Goal: Task Accomplishment & Management: Manage account settings

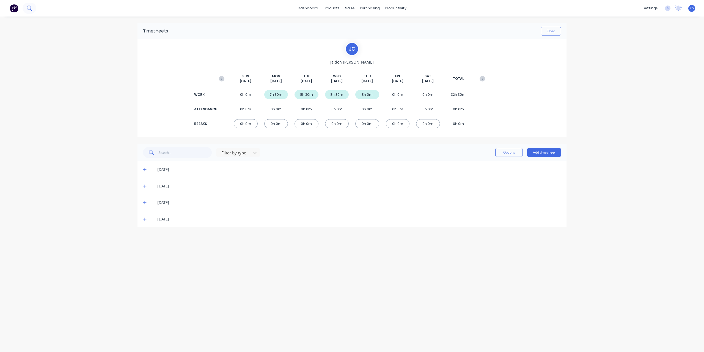
click at [31, 10] on icon at bounding box center [29, 7] width 5 height 5
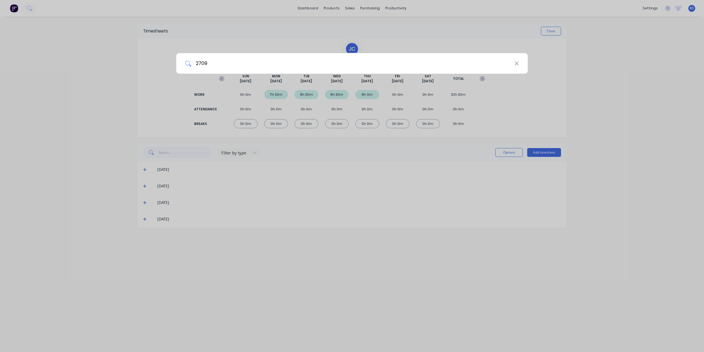
type input "2709"
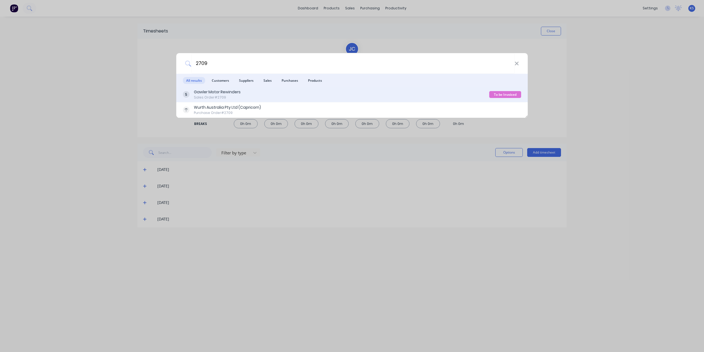
click at [220, 93] on div "Gawler Motor Rewinders" at bounding box center [217, 92] width 47 height 6
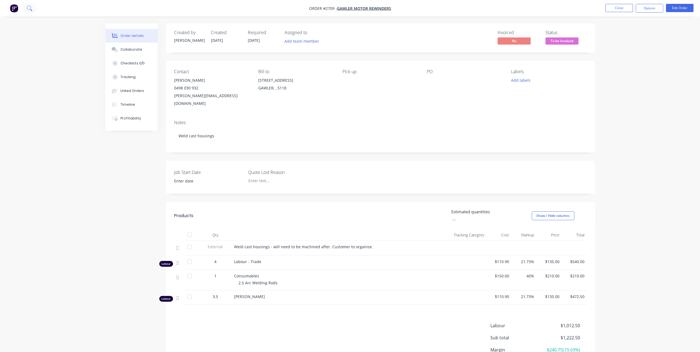
click at [30, 5] on icon at bounding box center [29, 7] width 5 height 5
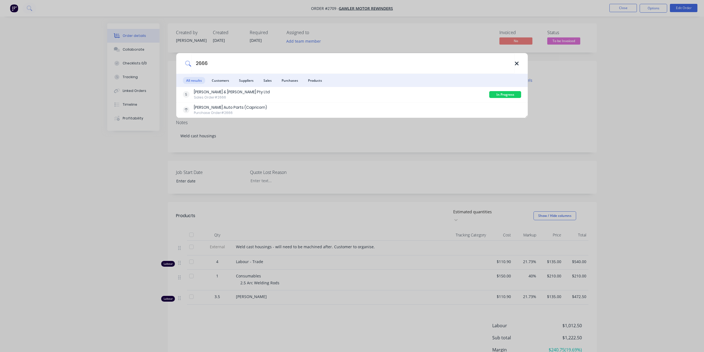
type input "2666"
click at [519, 64] on icon at bounding box center [516, 63] width 4 height 6
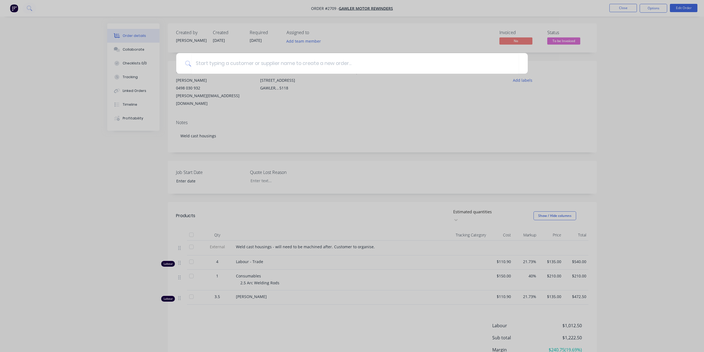
click at [50, 159] on div at bounding box center [352, 176] width 704 height 352
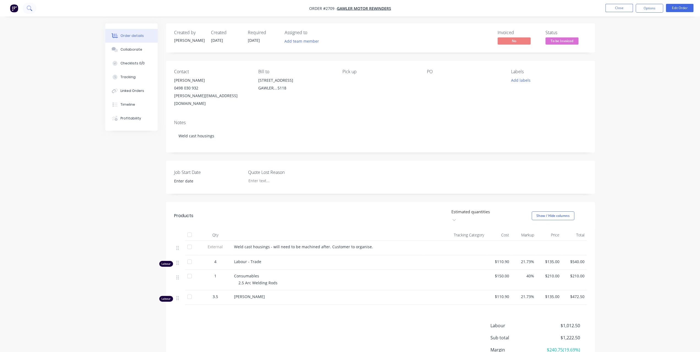
click at [31, 9] on icon at bounding box center [29, 7] width 4 height 4
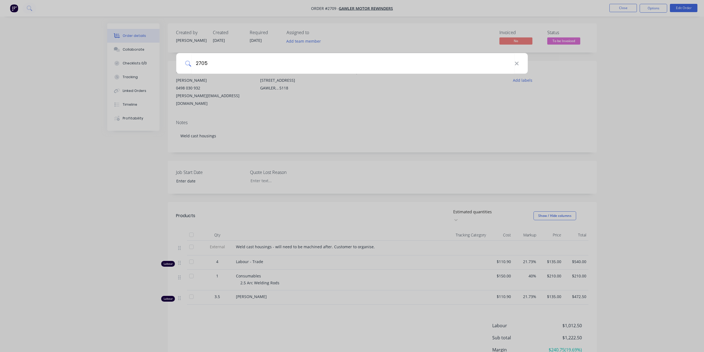
type input "2705"
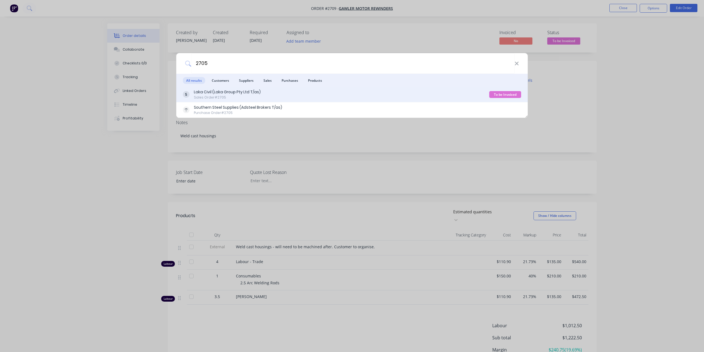
click at [221, 93] on div "Laka Civil (Laka Group Pty Ltd T/as)" at bounding box center [227, 92] width 67 height 6
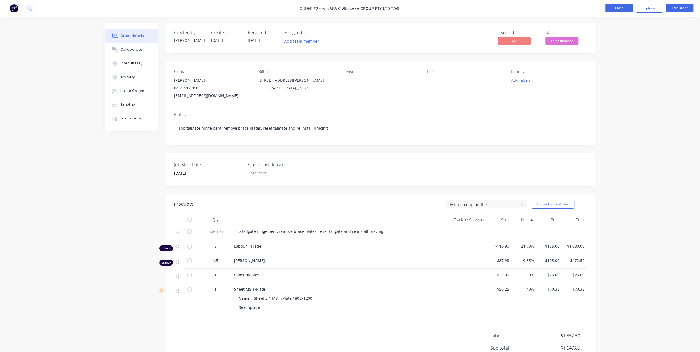
click at [621, 7] on button "Close" at bounding box center [618, 8] width 27 height 8
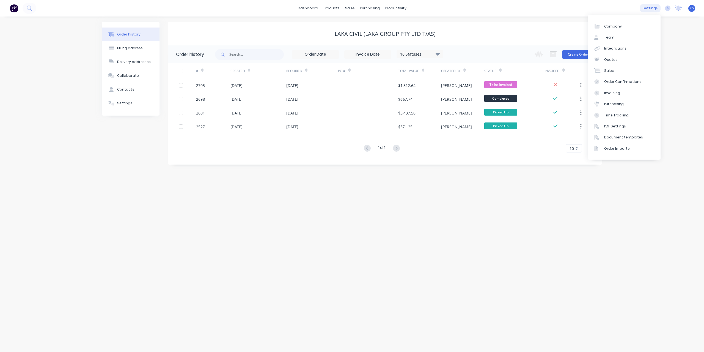
click at [653, 9] on div "settings" at bounding box center [650, 8] width 21 height 8
click at [610, 37] on div "Team" at bounding box center [609, 37] width 10 height 5
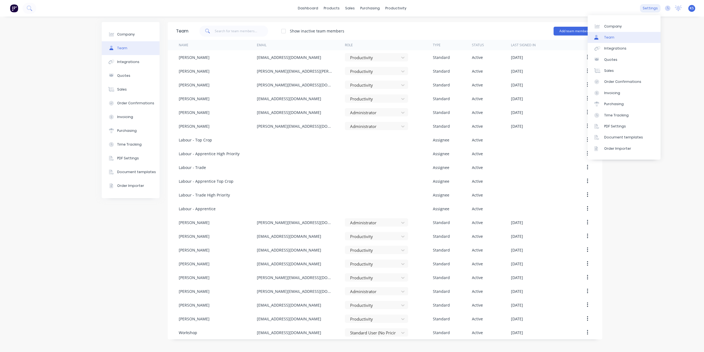
click at [653, 10] on div "settings" at bounding box center [650, 8] width 21 height 8
click at [618, 120] on link "Time Tracking" at bounding box center [624, 114] width 73 height 11
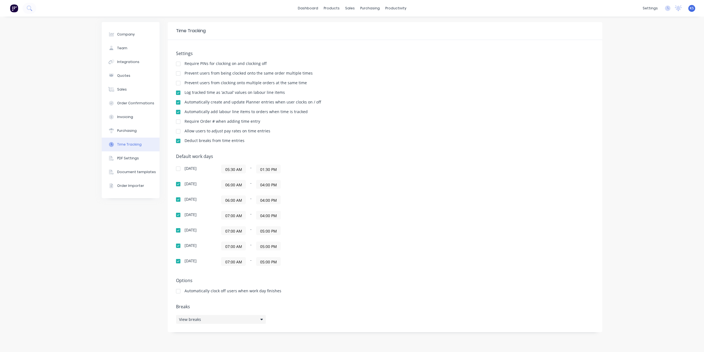
click at [247, 318] on div "View breaks" at bounding box center [221, 319] width 90 height 9
click at [309, 291] on button "Add break" at bounding box center [312, 291] width 69 height 9
drag, startPoint x: 405, startPoint y: 290, endPoint x: 401, endPoint y: 289, distance: 4.0
click at [401, 289] on input "0 minute" at bounding box center [417, 288] width 32 height 8
type input "30 minutes"
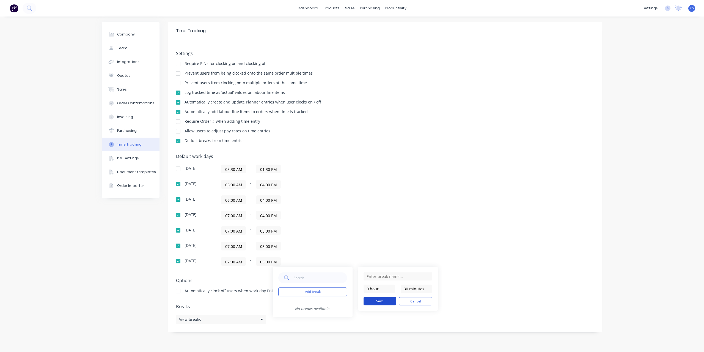
click at [381, 302] on button "Save" at bounding box center [379, 301] width 33 height 8
click at [376, 275] on input "text" at bounding box center [397, 276] width 69 height 8
type input "Lunch break"
click at [378, 304] on button "Save" at bounding box center [379, 305] width 33 height 8
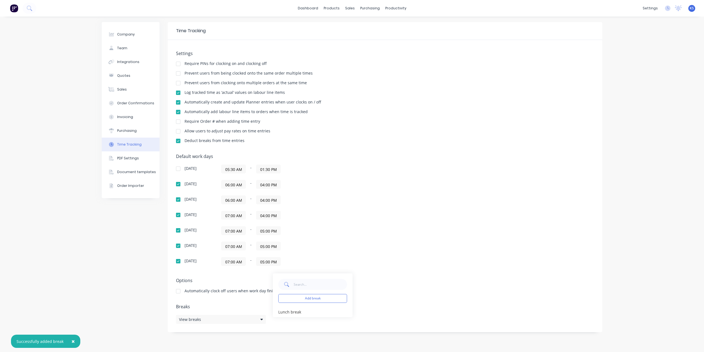
click at [384, 302] on div "Add break Lunch break edit" at bounding box center [352, 295] width 159 height 44
click at [255, 318] on div "View breaks" at bounding box center [221, 319] width 90 height 9
click at [257, 315] on div "View breaks" at bounding box center [221, 319] width 90 height 9
click at [352, 243] on div "07:00 AM - 05:00 PM" at bounding box center [289, 245] width 137 height 9
click at [280, 184] on div "06:00 AM - 04:00 PM" at bounding box center [289, 184] width 137 height 9
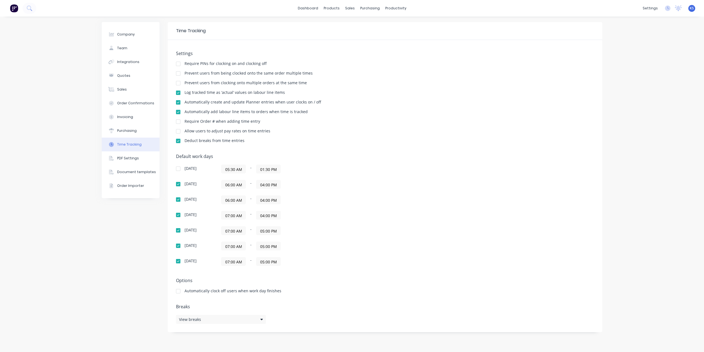
click at [280, 183] on input "04:00 PM" at bounding box center [268, 184] width 24 height 8
click at [270, 233] on div "05" at bounding box center [267, 231] width 13 height 9
type input "05:00 PM"
click at [326, 214] on div "07:00 AM - 04:00 PM" at bounding box center [289, 215] width 137 height 9
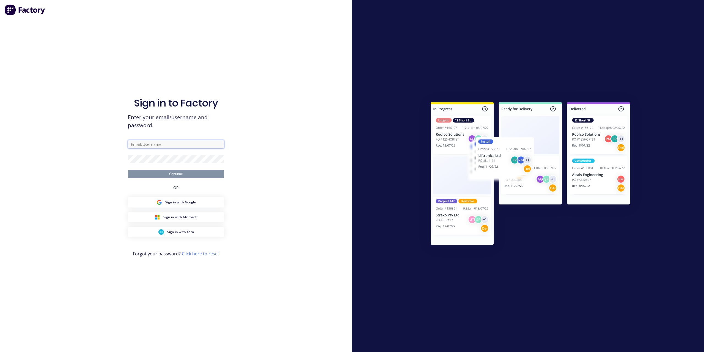
type input "[EMAIL_ADDRESS][DOMAIN_NAME]"
click at [203, 175] on button "Continue" at bounding box center [176, 174] width 96 height 8
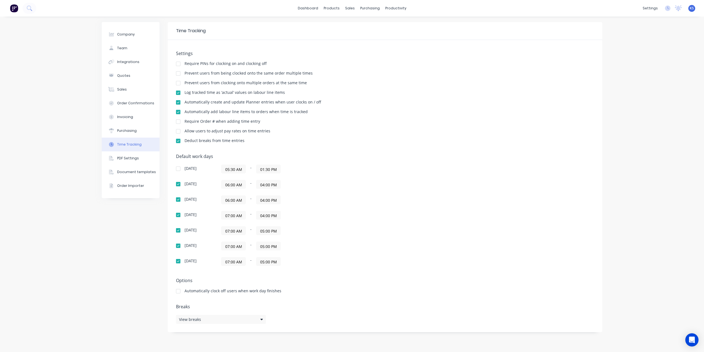
click at [278, 183] on input "04:00 PM" at bounding box center [268, 184] width 24 height 8
click at [269, 233] on div "05" at bounding box center [267, 231] width 13 height 9
type input "05:00 PM"
click at [349, 182] on div "06:00 AM - 05:00 PM" at bounding box center [289, 184] width 137 height 9
click at [277, 200] on input "04:00 PM" at bounding box center [268, 199] width 24 height 8
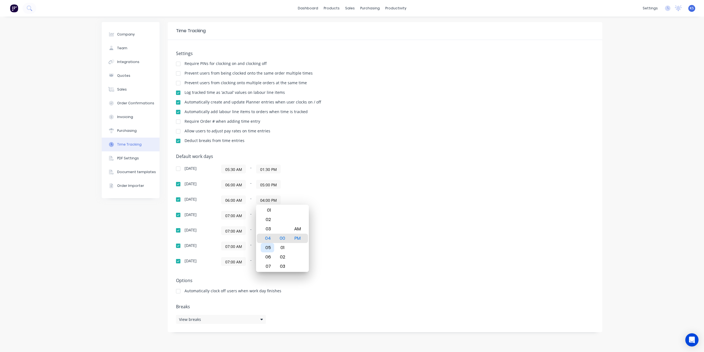
click at [265, 246] on div "05" at bounding box center [267, 247] width 13 height 9
type input "05:00 PM"
click at [268, 237] on div "05" at bounding box center [267, 237] width 13 height 9
click at [269, 237] on div "05" at bounding box center [267, 237] width 13 height 9
click at [390, 215] on div "Default work days [DATE] 05:30 AM - 01:30 PM [DATE] 06:00 AM - 05:00 PM [DATE] …" at bounding box center [385, 213] width 418 height 119
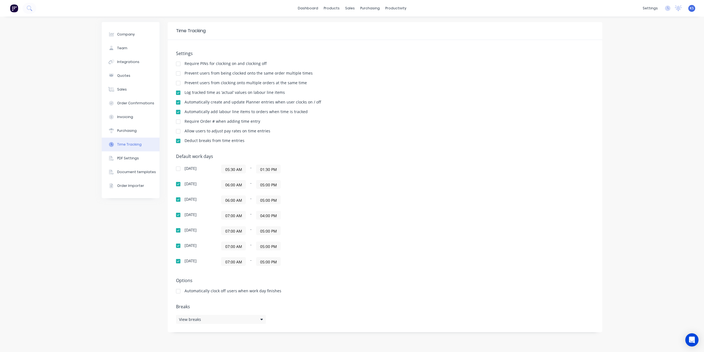
click at [277, 214] on input "04:00 PM" at bounding box center [268, 215] width 24 height 8
click at [268, 260] on div "05" at bounding box center [267, 262] width 13 height 9
type input "05:00 PM"
click at [360, 229] on div "[DATE] 07:00 AM - 05:00 PM" at bounding box center [272, 230] width 192 height 9
click at [242, 183] on input "06:00 AM" at bounding box center [233, 184] width 24 height 8
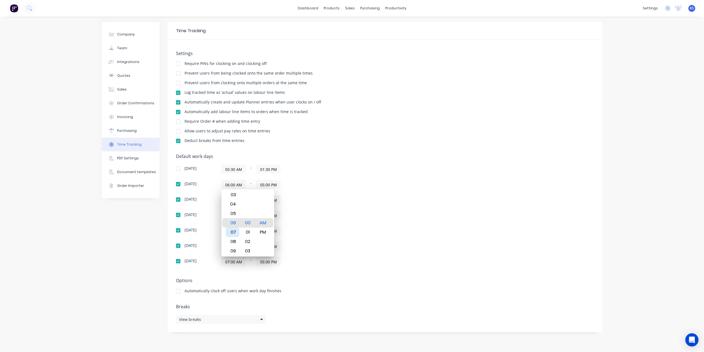
click at [234, 233] on div "07" at bounding box center [232, 231] width 13 height 9
type input "07:00 AM"
click at [387, 202] on div "Default work days [DATE] 05:30 AM - 01:30 PM [DATE] 07:00 AM - 05:00 PM [DATE] …" at bounding box center [385, 213] width 418 height 119
click at [243, 200] on input "06:00 AM" at bounding box center [233, 199] width 24 height 8
click at [236, 246] on div "07" at bounding box center [232, 247] width 13 height 9
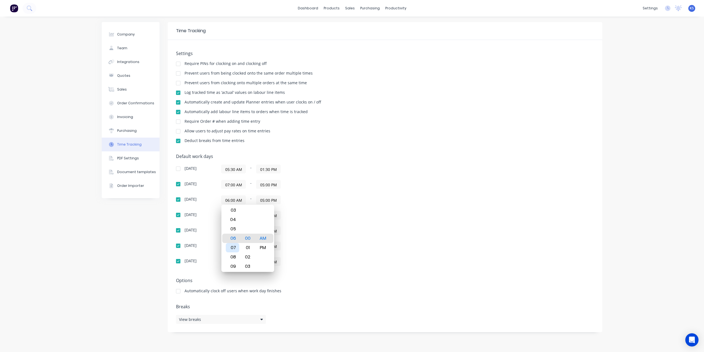
type input "07:00 AM"
click at [357, 238] on div "[DATE] 05:30 AM - 01:30 PM [DATE] 07:00 AM - 05:00 PM [DATE] 07:00 AM - 05:00 P…" at bounding box center [272, 214] width 192 height 101
click at [341, 305] on h5 "Breaks" at bounding box center [385, 306] width 418 height 5
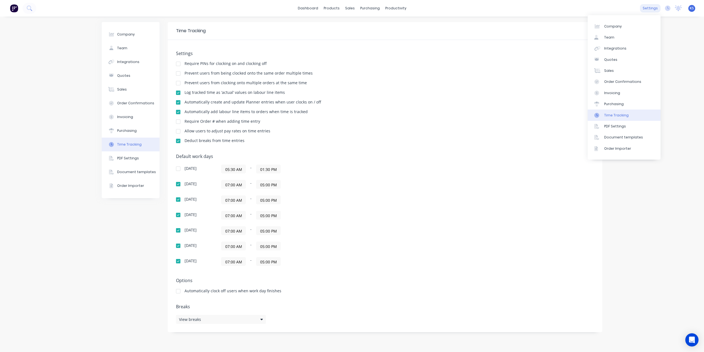
click at [652, 7] on div "settings" at bounding box center [650, 8] width 21 height 8
click at [693, 156] on div "Company Team Integrations Quotes Sales Order Confirmations Invoicing Purchasing…" at bounding box center [352, 183] width 704 height 335
click at [650, 8] on div "settings" at bounding box center [650, 8] width 21 height 8
click at [654, 9] on div "settings" at bounding box center [650, 8] width 21 height 8
click at [408, 62] on link "Timesheets" at bounding box center [417, 59] width 73 height 11
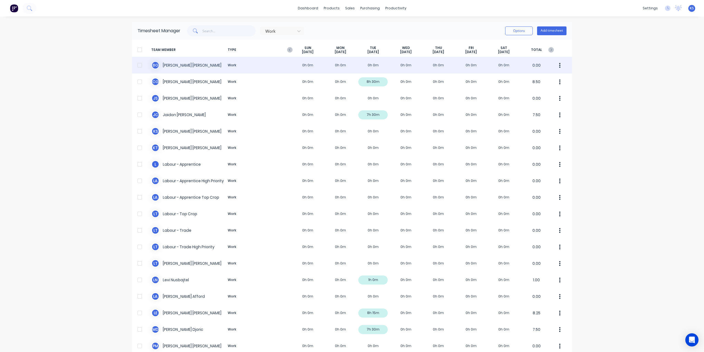
click at [300, 66] on div "[PERSON_NAME] Work 0h 0m 0h 0m 0h 0m 0h 0m 0h 0m 0h 0m 0h 0m 0.00" at bounding box center [352, 65] width 440 height 16
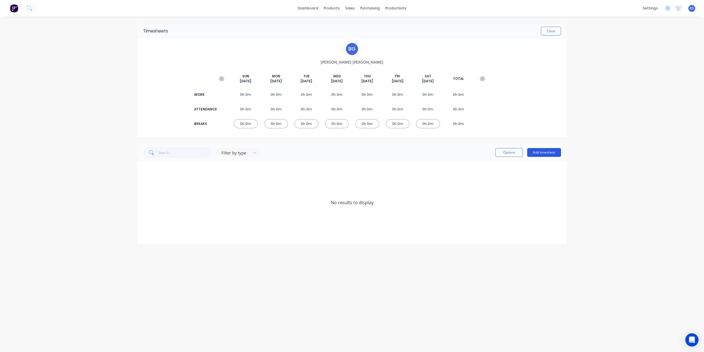
click at [542, 153] on button "Add timesheet" at bounding box center [544, 152] width 34 height 9
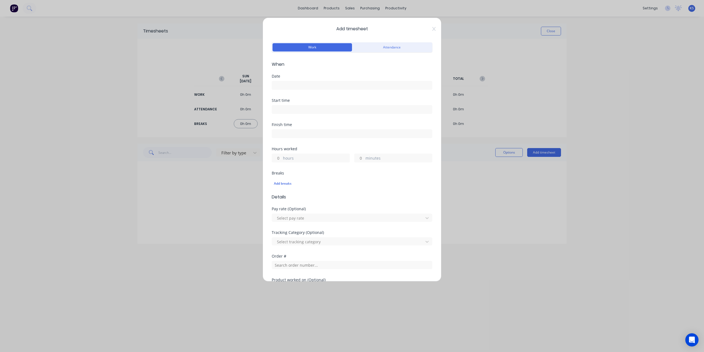
click at [283, 108] on input at bounding box center [352, 109] width 160 height 8
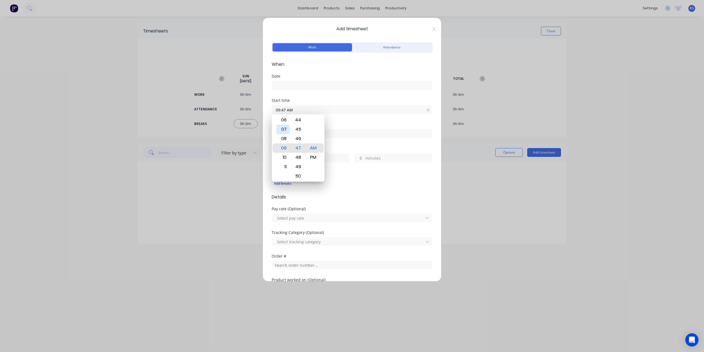
click at [285, 125] on div "07" at bounding box center [282, 129] width 13 height 9
click at [292, 105] on input "07:47 AM" at bounding box center [352, 109] width 160 height 8
drag, startPoint x: 296, startPoint y: 106, endPoint x: 255, endPoint y: 109, distance: 40.5
click at [255, 109] on div "Add timesheet Work Attendance When Date Start time 07:47 AM Finish time Hours w…" at bounding box center [352, 176] width 704 height 352
type input "07:00 AM"
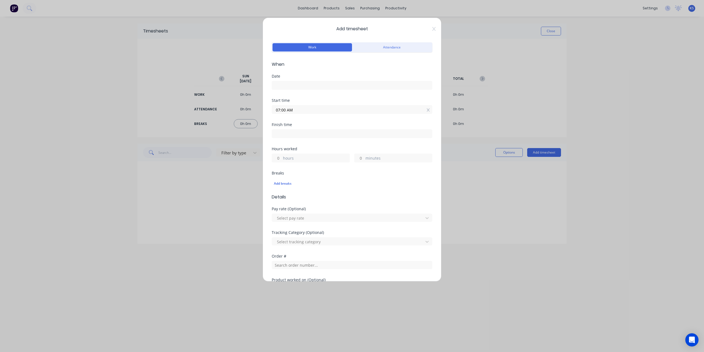
type input "0"
type input "02:00 PM"
type input "7"
type input "0"
click at [284, 182] on div "Add breaks" at bounding box center [352, 183] width 156 height 7
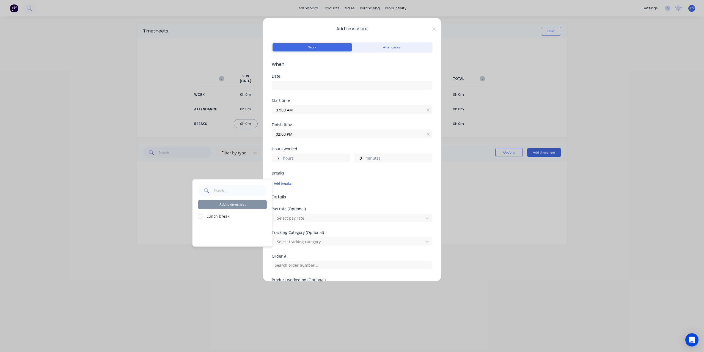
click at [219, 216] on label "Lunch break" at bounding box center [236, 216] width 60 height 6
click at [202, 216] on div at bounding box center [200, 216] width 11 height 11
click at [258, 205] on button "Add to timesheet" at bounding box center [232, 204] width 69 height 9
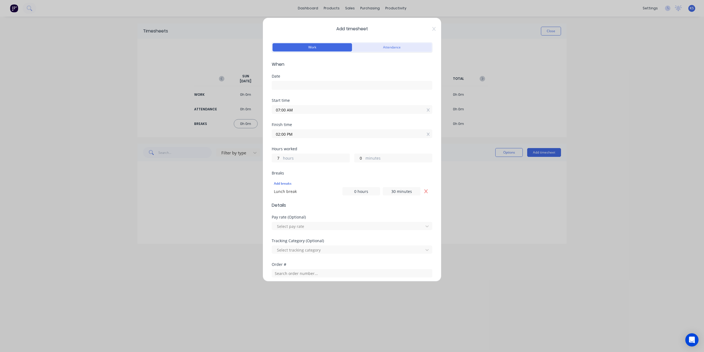
click at [380, 47] on button "Attendance" at bounding box center [391, 47] width 79 height 8
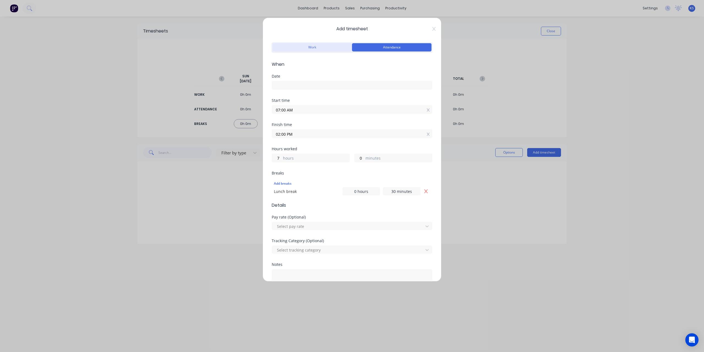
click at [316, 44] on button "Work" at bounding box center [311, 47] width 79 height 8
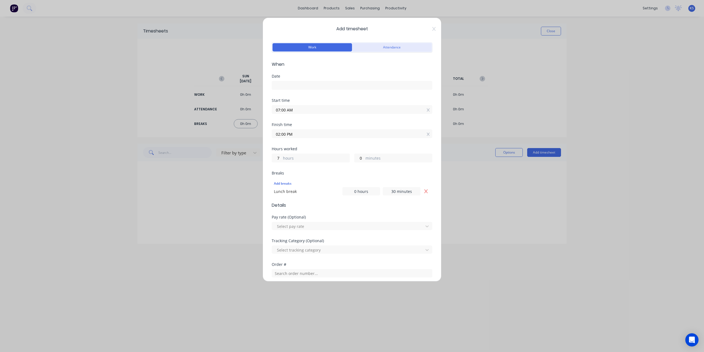
click at [373, 44] on button "Attendance" at bounding box center [391, 47] width 79 height 8
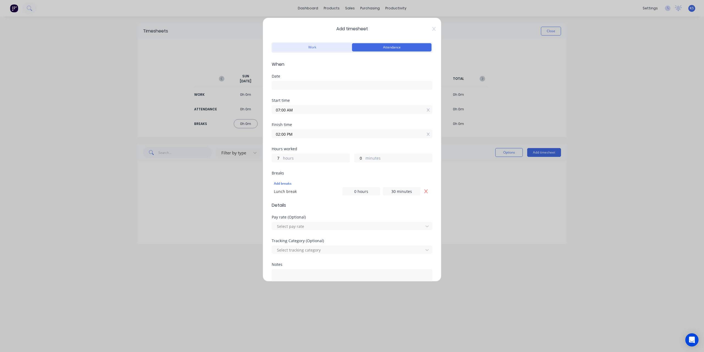
click at [329, 47] on button "Work" at bounding box center [311, 47] width 79 height 8
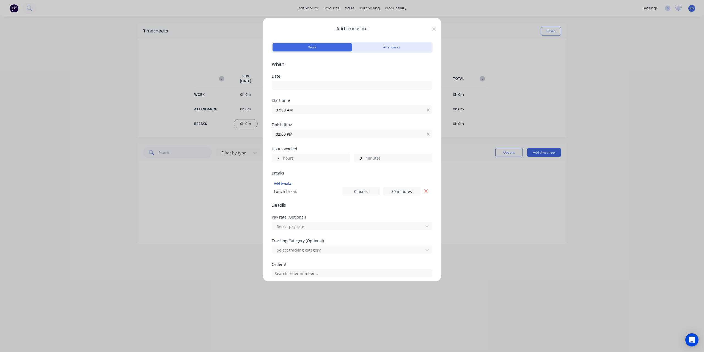
click at [392, 48] on button "Attendance" at bounding box center [391, 47] width 79 height 8
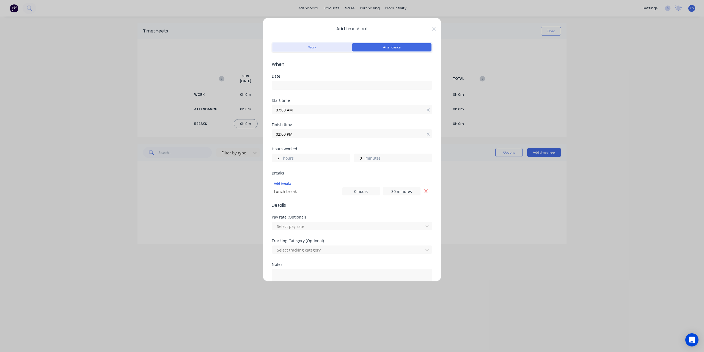
click at [330, 46] on button "Work" at bounding box center [311, 47] width 79 height 8
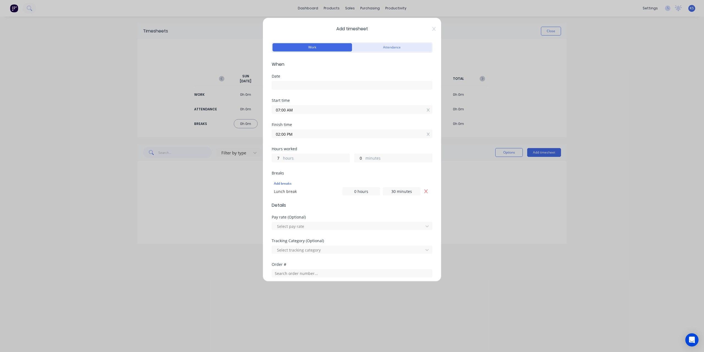
click at [399, 47] on button "Attendance" at bounding box center [391, 47] width 79 height 8
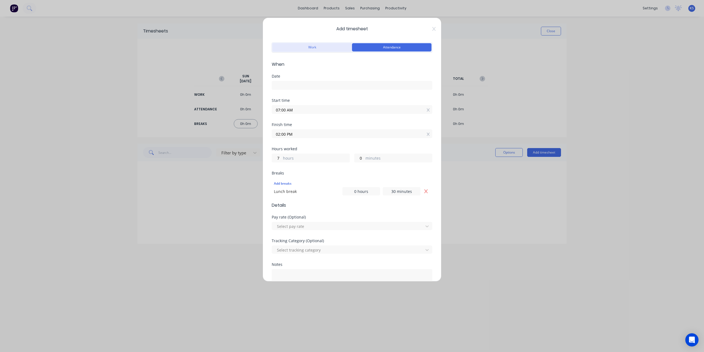
click at [325, 43] on button "Work" at bounding box center [311, 47] width 79 height 8
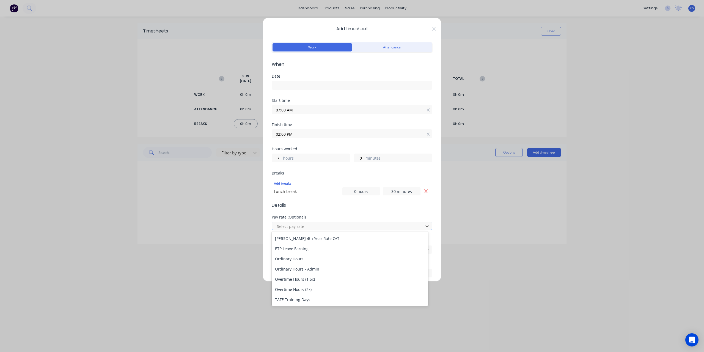
scroll to position [48, 0]
click at [312, 261] on div "Ordinary Hours" at bounding box center [350, 260] width 156 height 10
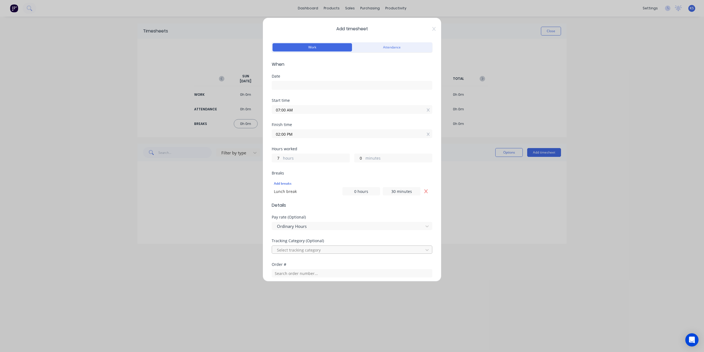
click at [315, 248] on div at bounding box center [348, 249] width 144 height 7
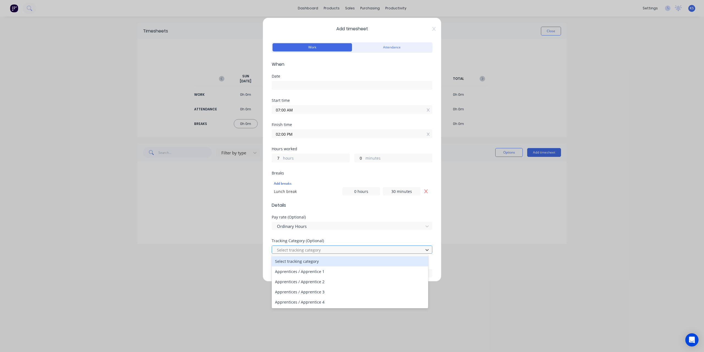
click at [315, 248] on div at bounding box center [348, 249] width 144 height 7
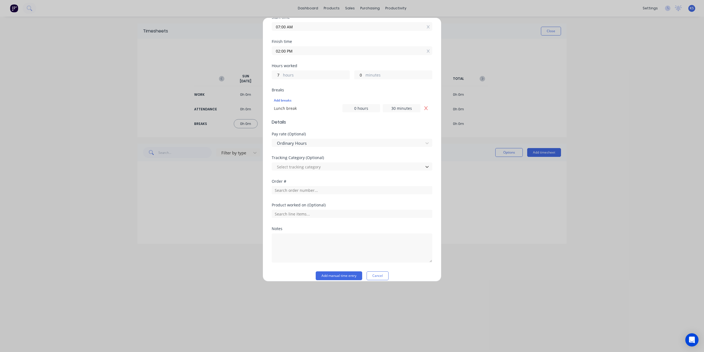
scroll to position [89, 0]
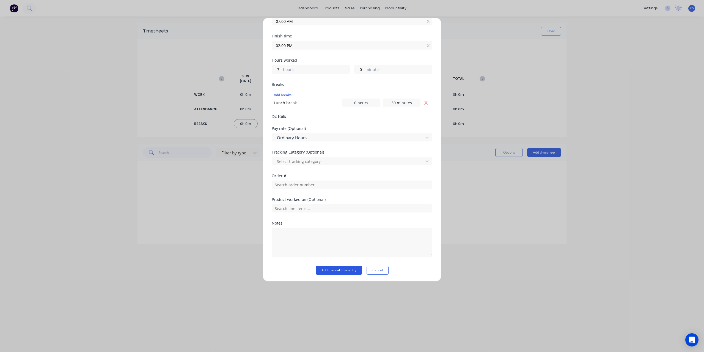
click at [351, 271] on button "Add manual time entry" at bounding box center [339, 270] width 46 height 9
click at [340, 269] on button "Add manual time entry" at bounding box center [339, 270] width 46 height 9
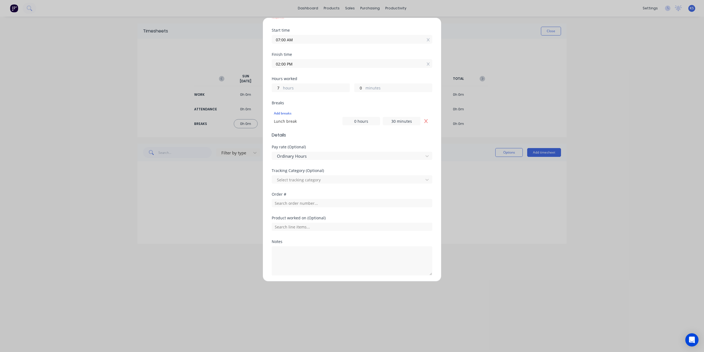
scroll to position [0, 0]
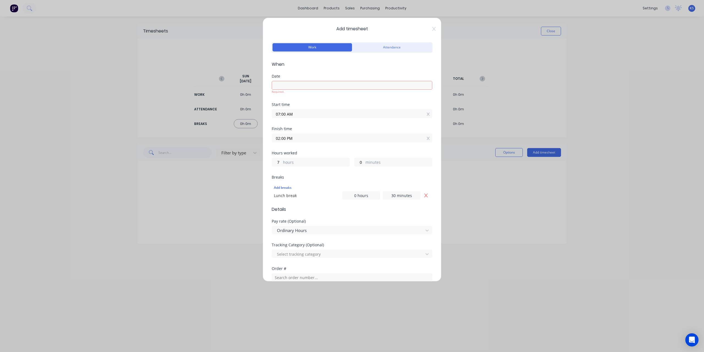
click at [318, 84] on input at bounding box center [352, 85] width 160 height 8
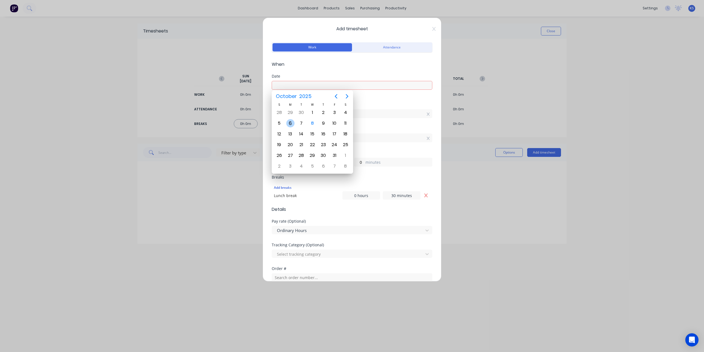
click at [290, 126] on div "6" at bounding box center [290, 123] width 8 height 8
type input "[DATE]"
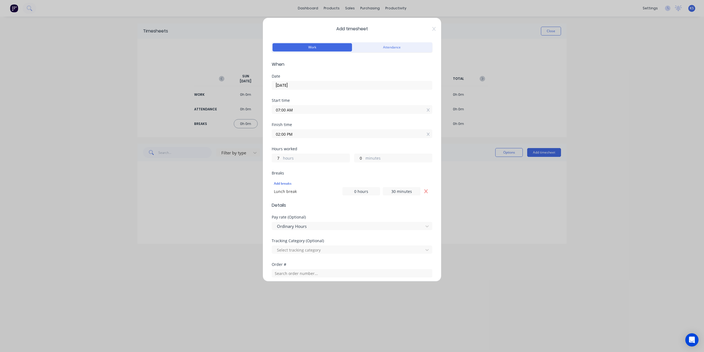
click at [331, 109] on input "07:00 AM" at bounding box center [352, 109] width 160 height 8
type input "07:00 PM"
type input "19"
type input "07:02 PM"
type input "18"
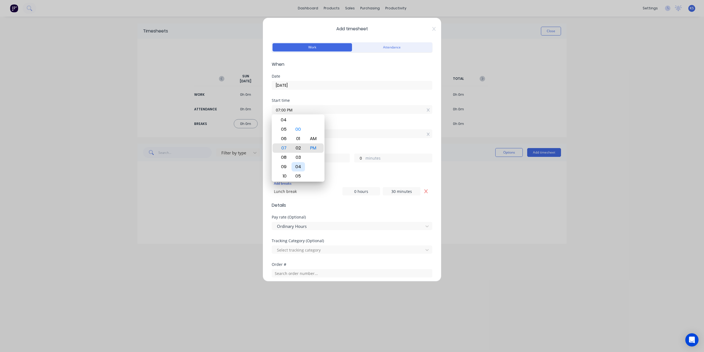
type input "58"
type input "07:04 PM"
type input "56"
click at [310, 135] on div "AM" at bounding box center [313, 138] width 13 height 9
type input "07:04 AM"
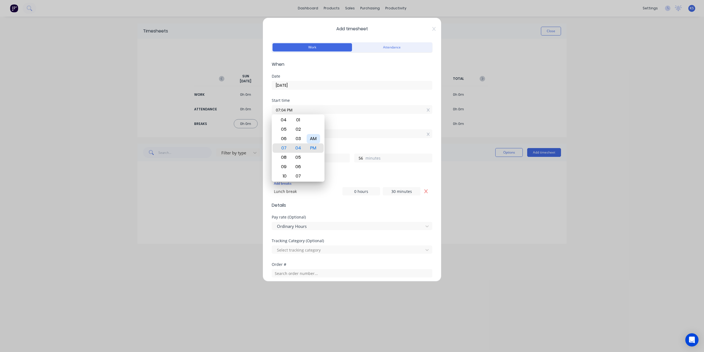
type input "6"
type input "07:06 AM"
type input "54"
type input "07:07 AM"
type input "53"
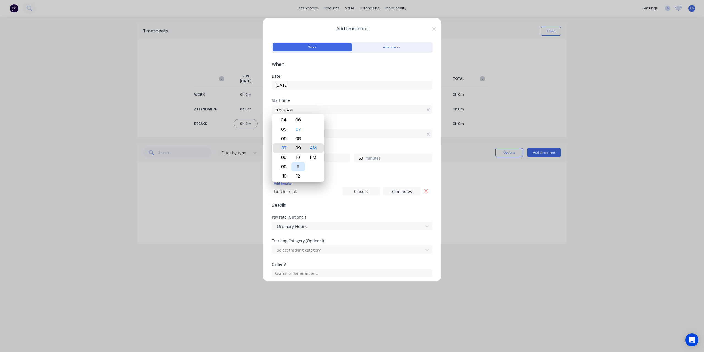
type input "07:09 AM"
type input "51"
type input "07:11 AM"
type input "49"
type input "07:14 AM"
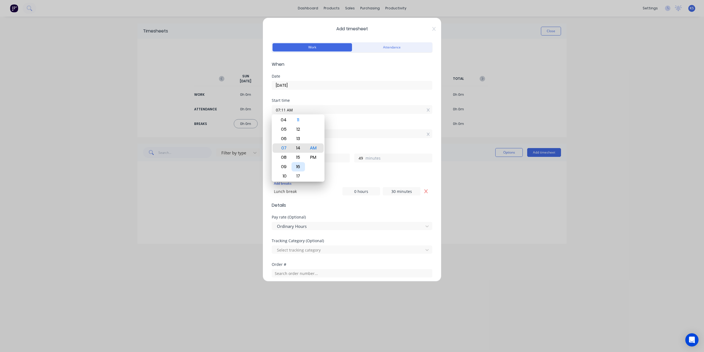
type input "46"
type input "07:18 AM"
type input "42"
type input "07:22 AM"
type input "38"
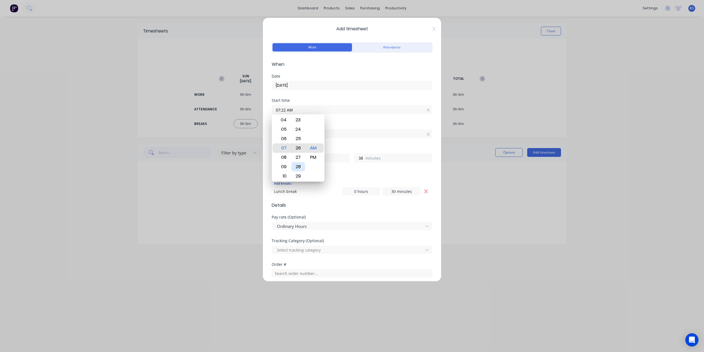
type input "07:26 AM"
type input "34"
type input "07:29 AM"
type input "31"
click at [298, 160] on div "30" at bounding box center [297, 157] width 13 height 9
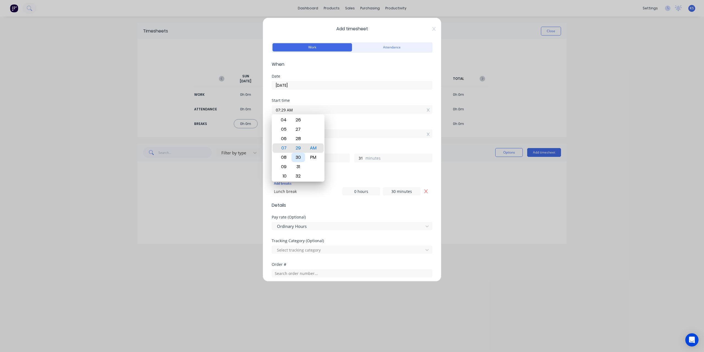
type input "07:30 AM"
type input "30"
click at [297, 150] on div "30" at bounding box center [297, 147] width 13 height 9
click at [299, 146] on div "30" at bounding box center [297, 147] width 13 height 9
click at [398, 146] on div "Finish time 02:00 PM" at bounding box center [352, 135] width 161 height 24
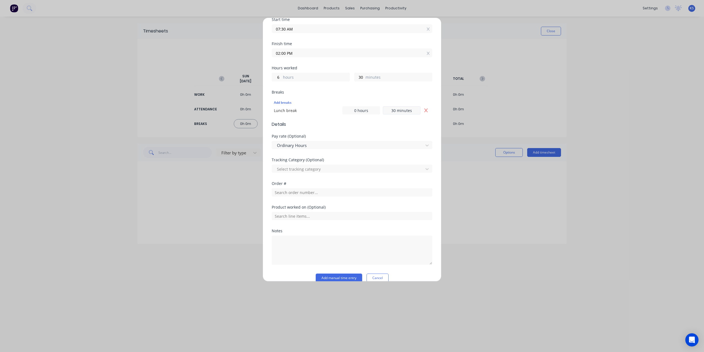
scroll to position [89, 0]
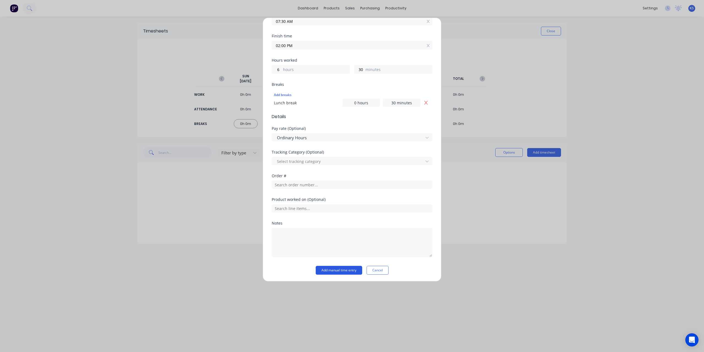
click at [351, 270] on button "Add manual time entry" at bounding box center [339, 270] width 46 height 9
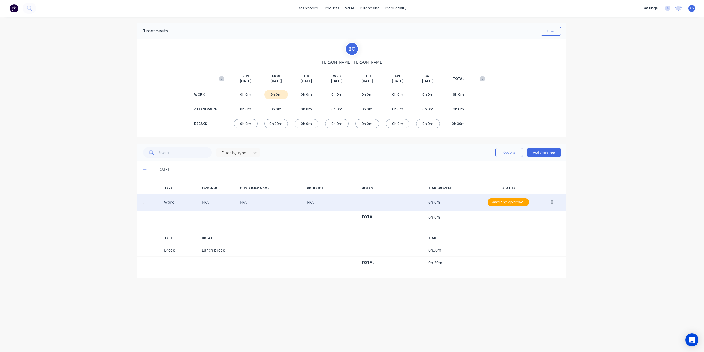
click at [552, 202] on icon "button" at bounding box center [551, 202] width 1 height 5
click at [512, 227] on div "Delete" at bounding box center [532, 225] width 42 height 8
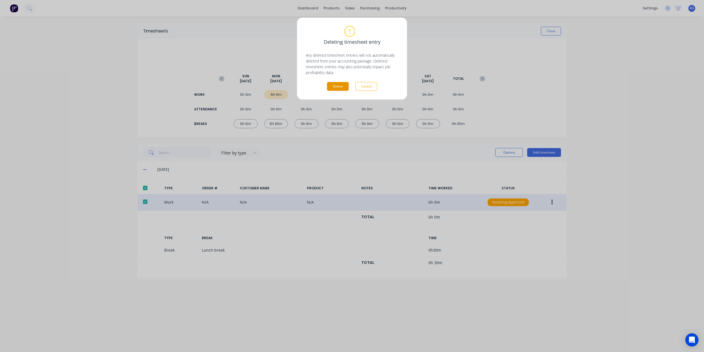
click at [338, 86] on button "Delete" at bounding box center [338, 86] width 22 height 9
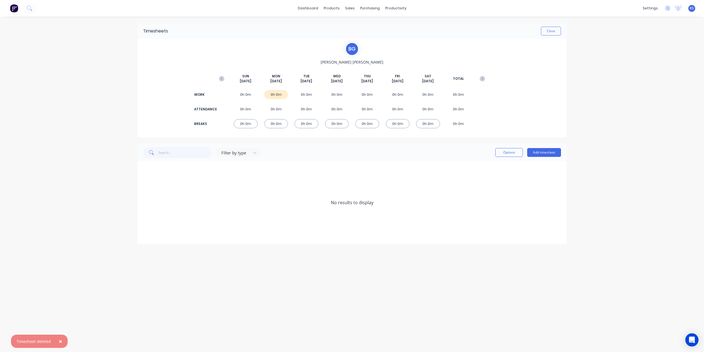
click at [64, 274] on div "× Timesheet deleted dashboard products sales purchasing productivity dashboard …" at bounding box center [352, 176] width 704 height 352
click at [221, 76] on icon "button" at bounding box center [221, 78] width 5 height 5
click at [483, 78] on icon "button" at bounding box center [481, 78] width 5 height 5
click at [612, 114] on div "Time Tracking" at bounding box center [616, 115] width 24 height 5
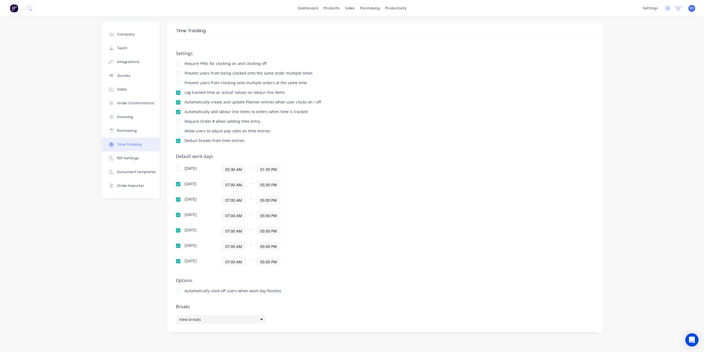
click at [264, 319] on div "View breaks" at bounding box center [221, 319] width 90 height 9
click at [341, 310] on button "edit" at bounding box center [342, 312] width 9 height 6
click at [426, 307] on button "Delete" at bounding box center [421, 307] width 21 height 8
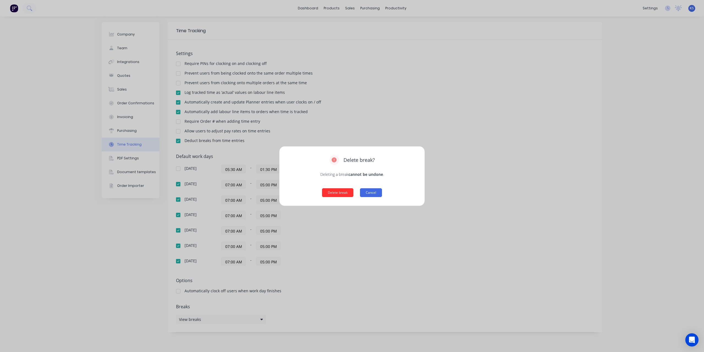
click at [348, 194] on button "Delete break" at bounding box center [337, 192] width 31 height 9
click at [348, 194] on div "[DATE] 05:30 AM - 01:30 PM [DATE] 07:00 AM - 05:00 PM [DATE] 07:00 AM - 05:00 P…" at bounding box center [272, 214] width 192 height 101
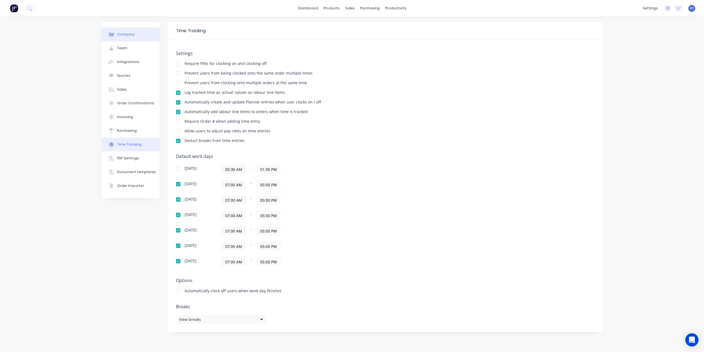
click at [129, 33] on div "Company" at bounding box center [126, 34] width 18 height 5
select select "AU"
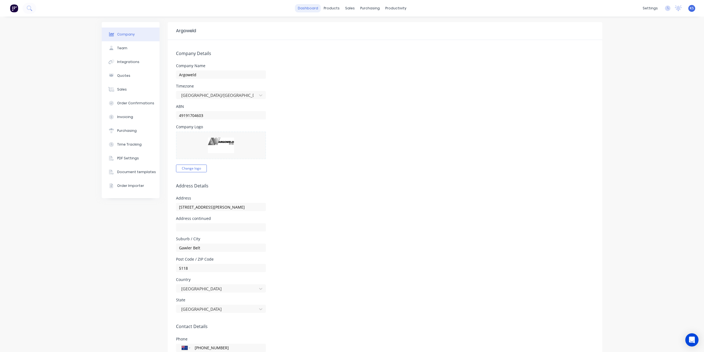
click at [299, 11] on link "dashboard" at bounding box center [308, 8] width 26 height 8
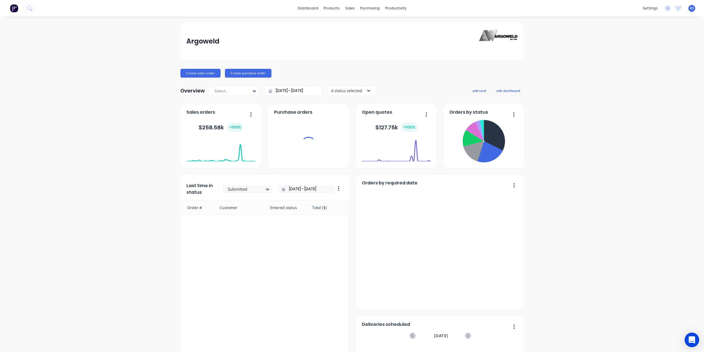
click at [690, 338] on icon "Open Intercom Messenger" at bounding box center [691, 339] width 6 height 7
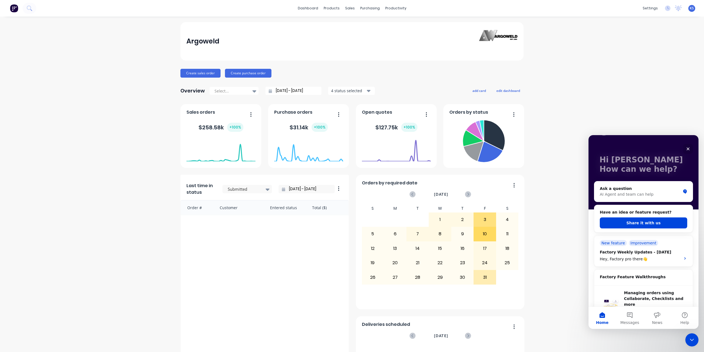
scroll to position [27, 0]
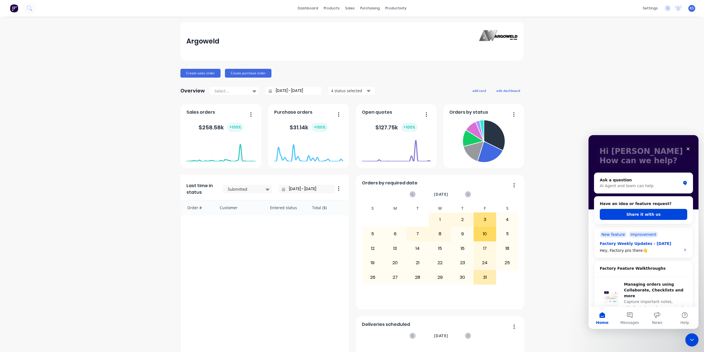
click at [683, 250] on icon "Intercom messenger" at bounding box center [685, 249] width 4 height 4
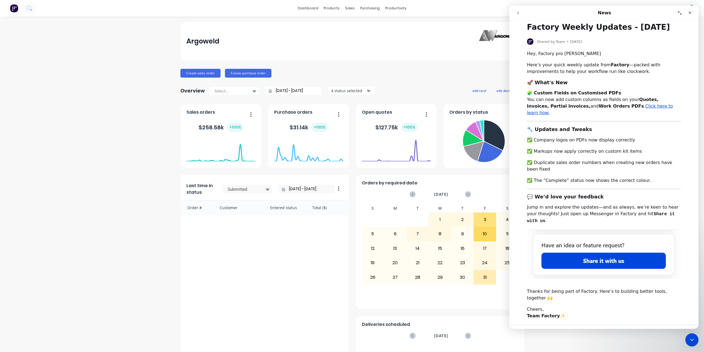
scroll to position [0, 0]
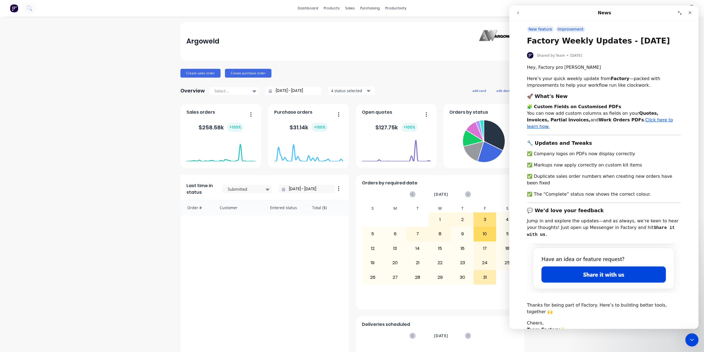
click at [521, 12] on button "go back" at bounding box center [518, 13] width 10 height 10
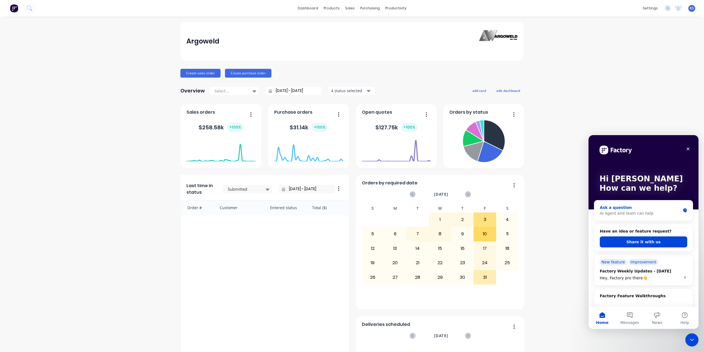
click at [619, 212] on div "AI Agent and team can help" at bounding box center [640, 213] width 81 height 6
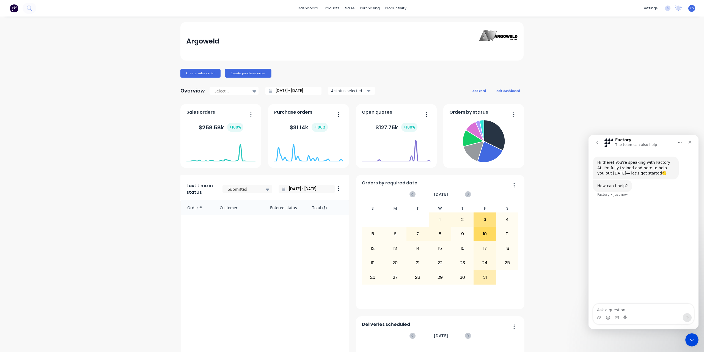
click at [599, 142] on button "go back" at bounding box center [597, 142] width 10 height 10
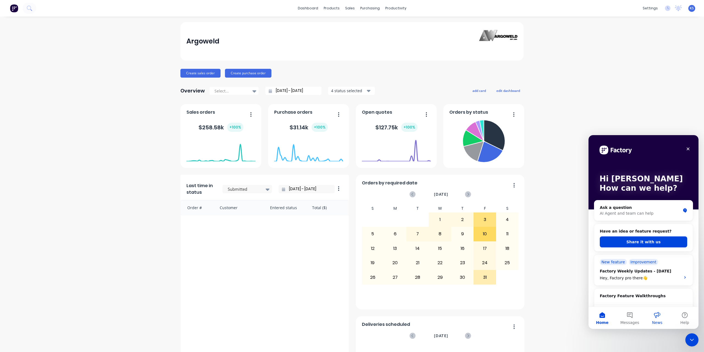
click at [659, 317] on button "News" at bounding box center [656, 318] width 27 height 22
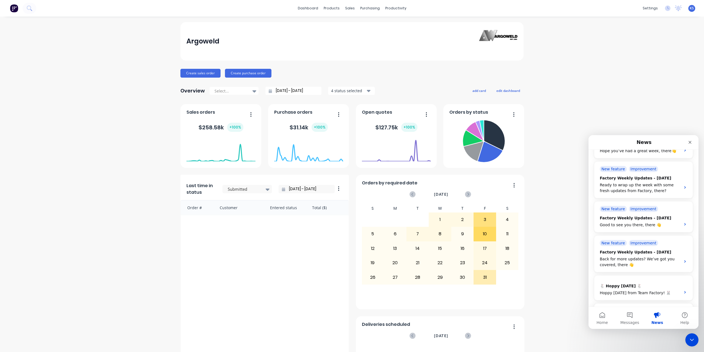
scroll to position [264, 0]
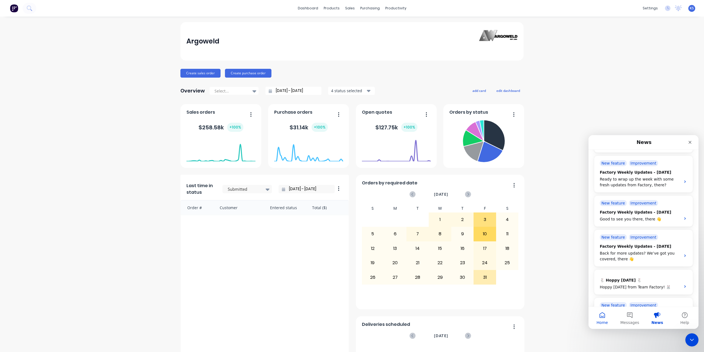
click at [601, 318] on button "Home" at bounding box center [601, 318] width 27 height 22
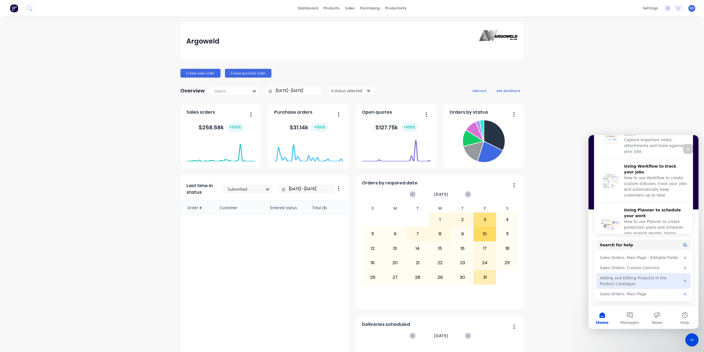
scroll to position [210, 0]
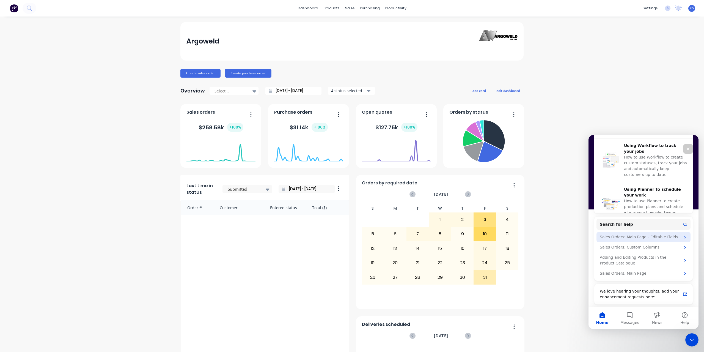
click at [629, 238] on div "Sales Orders: Main Page - Editable Fields" at bounding box center [640, 237] width 81 height 6
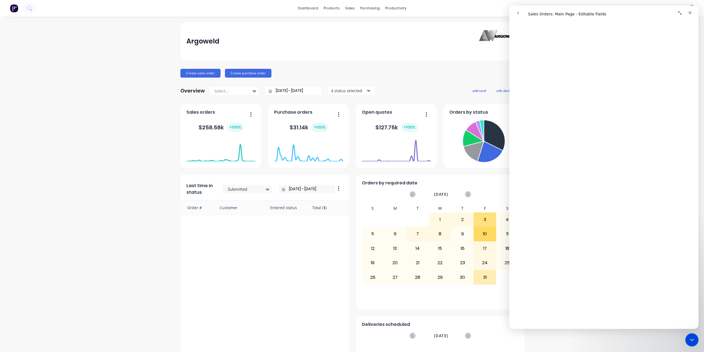
scroll to position [495, 0]
click at [520, 11] on icon "go back" at bounding box center [518, 13] width 4 height 4
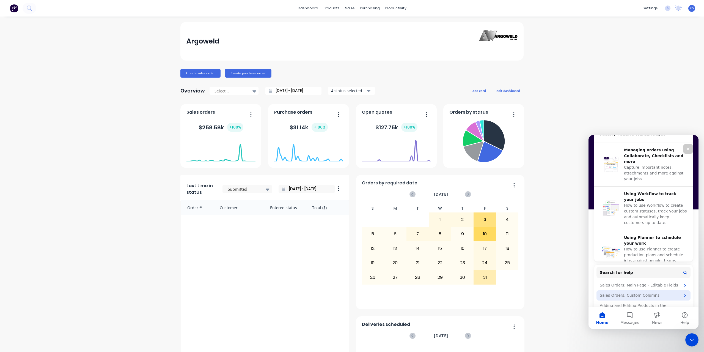
scroll to position [210, 0]
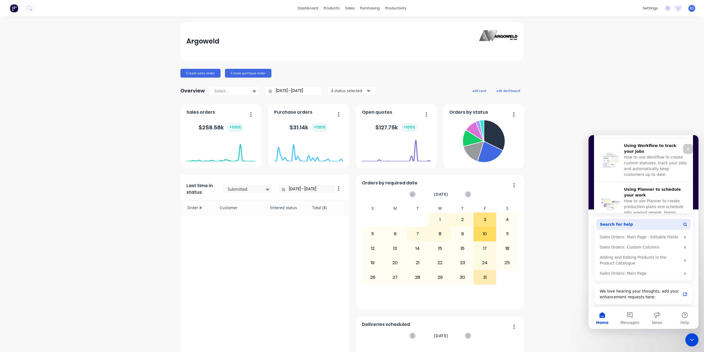
click at [618, 222] on span "Search for help" at bounding box center [616, 224] width 33 height 6
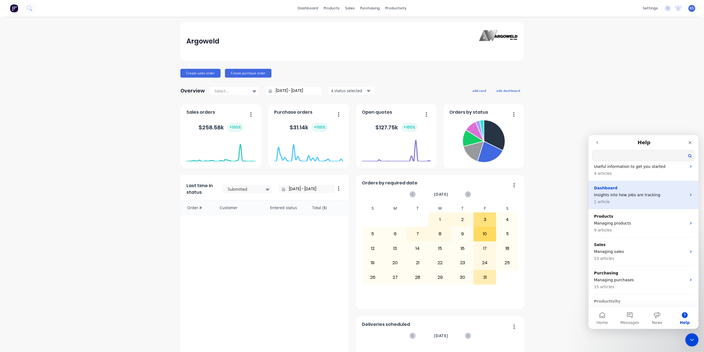
scroll to position [0, 0]
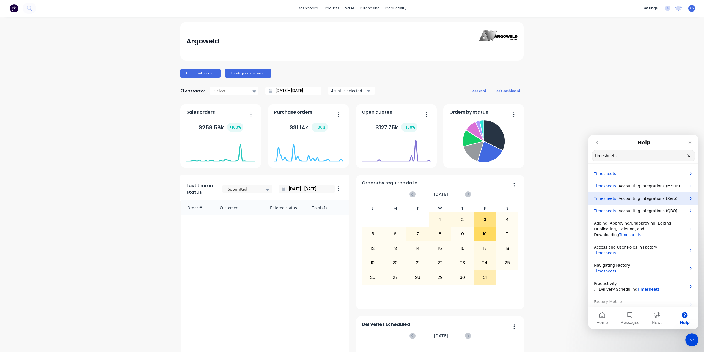
type input "timesheets"
click at [654, 198] on span ": Accounting Integrations (Xero)" at bounding box center [646, 198] width 61 height 4
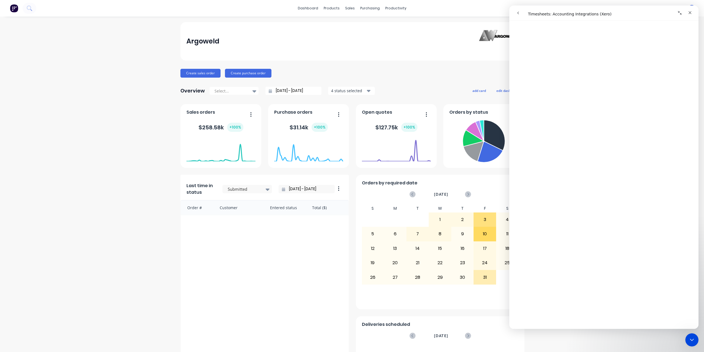
scroll to position [1512, 0]
click at [516, 12] on button "go back" at bounding box center [518, 13] width 10 height 10
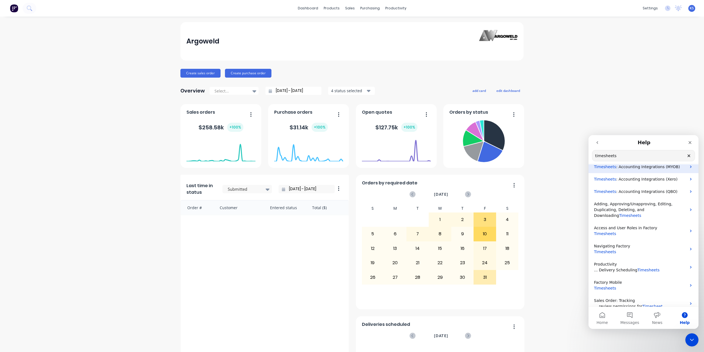
scroll to position [0, 0]
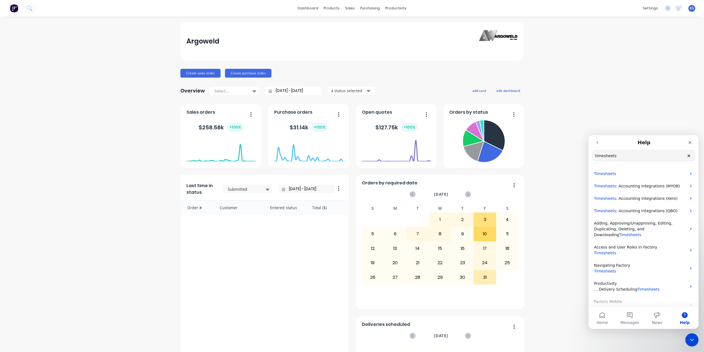
click at [598, 140] on button "go back" at bounding box center [597, 142] width 10 height 10
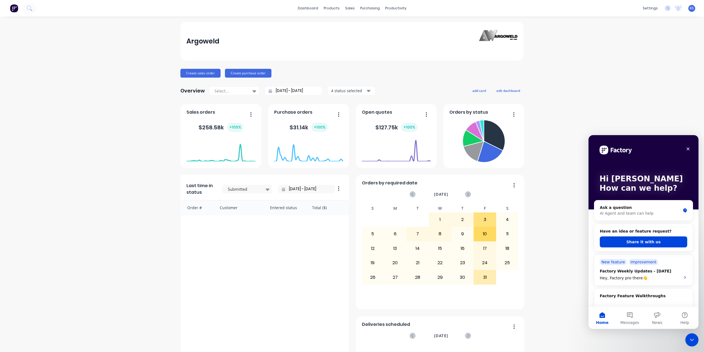
click at [605, 117] on div "Argoweld Create sales order Create purchase order Overview Select... [DATE] - […" at bounding box center [352, 307] width 704 height 570
click at [688, 151] on div "Close" at bounding box center [688, 149] width 10 height 10
